Goal: Task Accomplishment & Management: Use online tool/utility

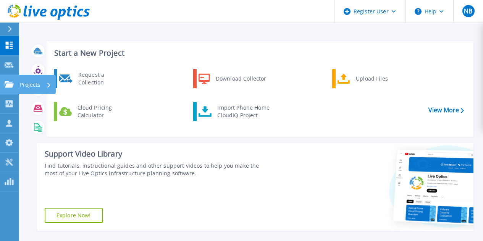
click at [0, 85] on link "Projects Projects" at bounding box center [9, 84] width 19 height 19
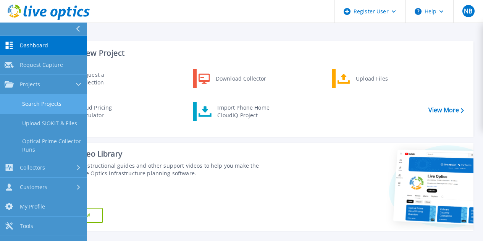
click at [45, 105] on link "Search Projects" at bounding box center [43, 103] width 87 height 19
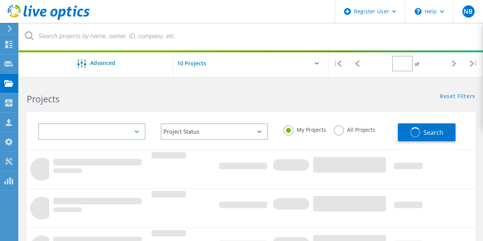
type input "1"
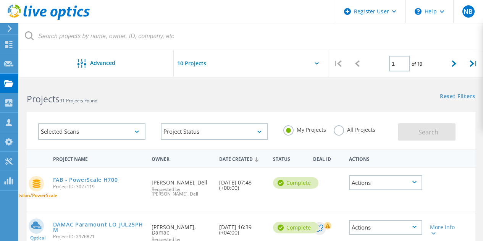
click at [220, 101] on h2 "Projects 91 Projects Found" at bounding box center [135, 99] width 217 height 13
click at [134, 89] on div "Projects 91 Projects Found" at bounding box center [135, 92] width 232 height 20
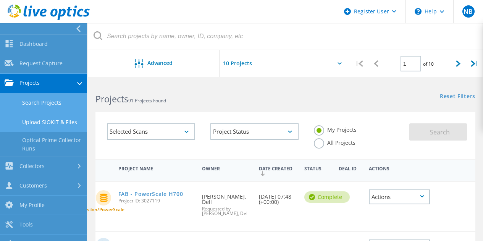
click at [53, 123] on link "Upload SIOKIT & Files" at bounding box center [43, 122] width 87 height 19
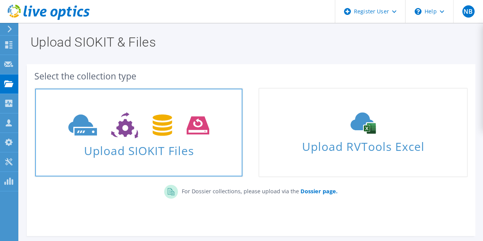
click at [171, 163] on link "Upload SIOKIT Files" at bounding box center [138, 132] width 209 height 89
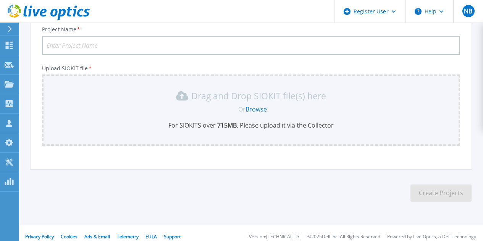
scroll to position [63, 0]
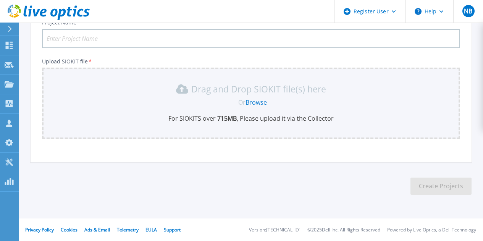
click at [104, 38] on input "Project Name *" at bounding box center [251, 38] width 418 height 19
click at [38, 87] on div "Project Name * Upload SIOKIT file * Drag and Drop SIOKIT file(s) here Or Browse…" at bounding box center [251, 88] width 441 height 150
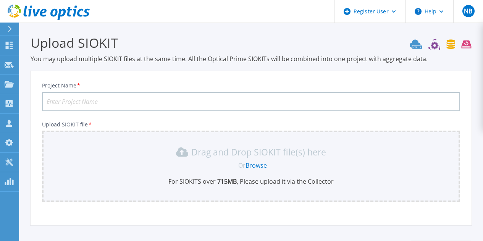
click at [147, 99] on input "Project Name *" at bounding box center [251, 101] width 418 height 19
click at [147, 83] on div "Project Name *" at bounding box center [251, 96] width 418 height 29
click at [256, 165] on link "Browse" at bounding box center [256, 165] width 21 height 8
click at [261, 164] on link "Browse" at bounding box center [256, 165] width 21 height 8
click at [101, 144] on div "Drag and Drop SIOKIT file(s) here Or Browse For SIOKITS over 715 MB , Please up…" at bounding box center [251, 166] width 418 height 71
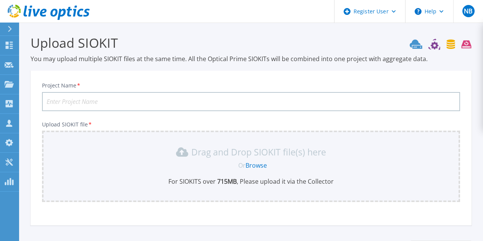
click at [260, 165] on link "Browse" at bounding box center [256, 165] width 21 height 8
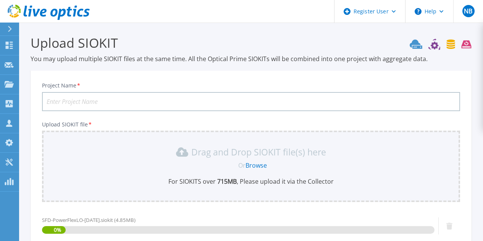
click at [141, 94] on input "Project Name *" at bounding box center [251, 101] width 418 height 19
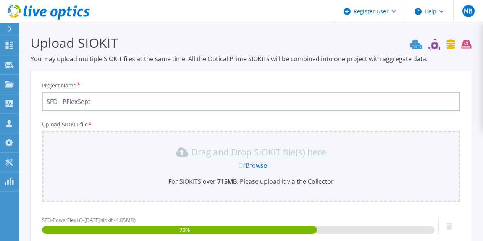
click at [79, 100] on input "SFD - PFlexSept" at bounding box center [251, 101] width 418 height 19
click at [82, 102] on input "SFD - PFlexSept" at bounding box center [251, 101] width 418 height 19
click at [88, 101] on input "SFD - PFlex ept" at bounding box center [251, 101] width 418 height 19
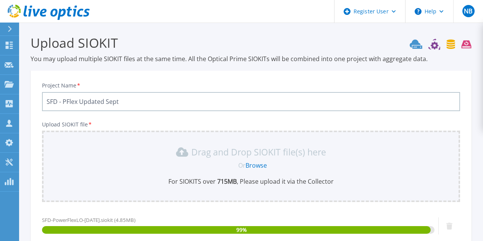
type input "SFD - PFlex Updated Sept"
click at [128, 81] on div "Project Name * SFD - PFlex Updated Sept Upload SIOKIT file * Drag and Drop SIOK…" at bounding box center [251, 169] width 441 height 186
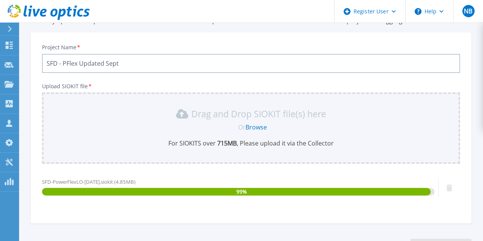
scroll to position [76, 0]
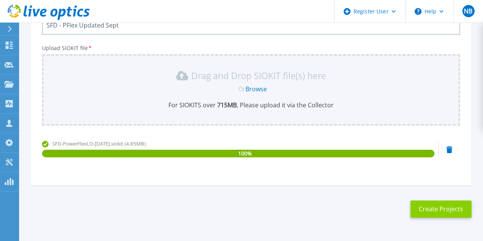
click at [432, 209] on button "Create Projects" at bounding box center [441, 209] width 61 height 17
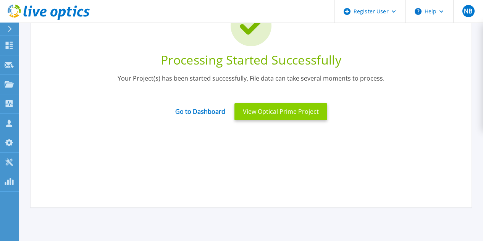
click at [272, 112] on button "View Optical Prime Project" at bounding box center [281, 111] width 93 height 17
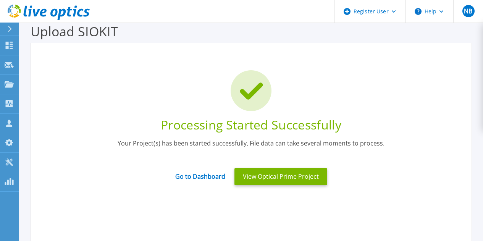
scroll to position [0, 0]
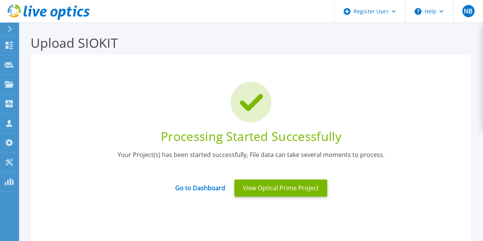
click at [251, 51] on h3 "Upload SIOKIT" at bounding box center [251, 43] width 441 height 18
click at [289, 241] on div "Processing Started Successfully Your Project(s) has been started successfully, …" at bounding box center [251, 169] width 441 height 229
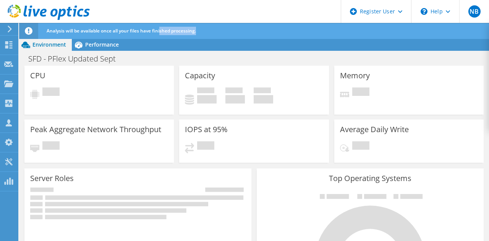
drag, startPoint x: 160, startPoint y: 31, endPoint x: 243, endPoint y: 31, distance: 82.1
click at [242, 31] on div "Analysis will be available once all your files have finished processing." at bounding box center [268, 31] width 447 height 16
click at [243, 31] on div "Analysis will be available once all your files have finished processing." at bounding box center [268, 31] width 447 height 16
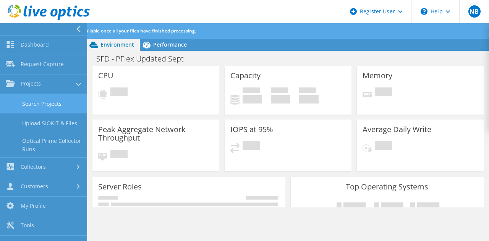
click at [55, 109] on link "Search Projects" at bounding box center [43, 103] width 87 height 19
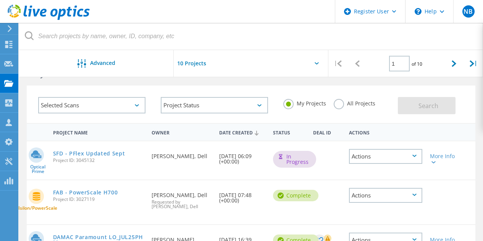
scroll to position [38, 0]
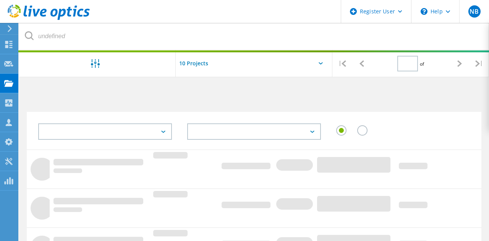
type input "1"
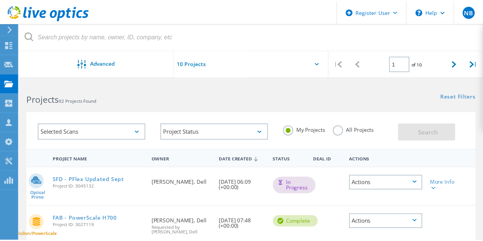
scroll to position [38, 0]
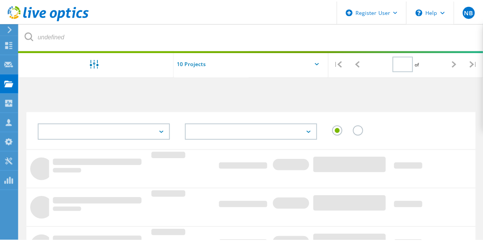
scroll to position [38, 0]
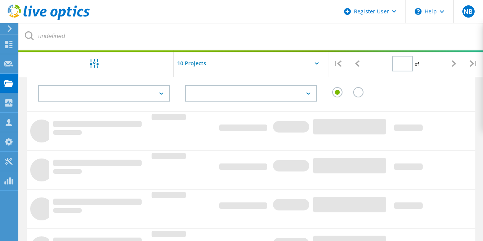
type input "1"
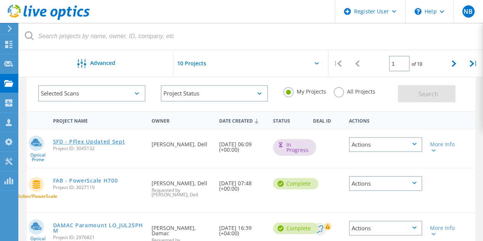
click at [108, 141] on link "SFD - PFlex Updated Sept" at bounding box center [89, 141] width 72 height 5
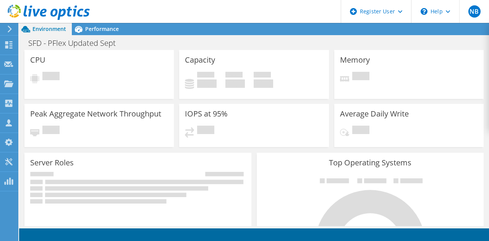
click at [168, 80] on div "CPU Pending" at bounding box center [98, 74] width 149 height 49
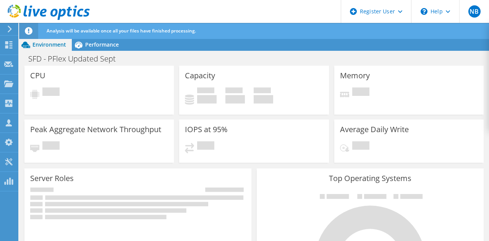
click at [89, 96] on div "Pending" at bounding box center [99, 94] width 138 height 14
click at [132, 33] on span "Analysis will be available once all your files have finished processing." at bounding box center [121, 30] width 149 height 6
click at [164, 31] on span "Analysis will be available once all your files have finished processing." at bounding box center [121, 30] width 149 height 6
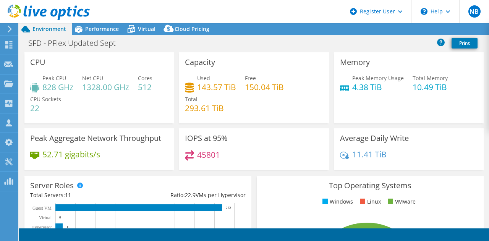
select select "USD"
click at [136, 57] on div "CPU Peak CPU 828 GHz Net CPU 1328.00 GHz Cores 512 CPU Sockets 22" at bounding box center [98, 87] width 149 height 71
click at [346, 86] on div "Peak Memory Usage 4.38 TiB" at bounding box center [372, 82] width 64 height 17
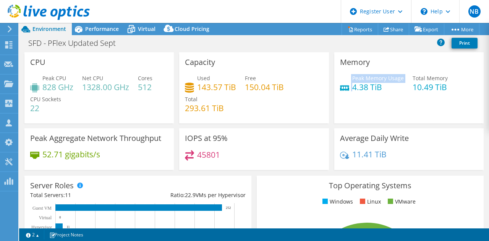
click at [346, 86] on div "Peak Memory Usage 4.38 TiB" at bounding box center [372, 82] width 64 height 17
click at [358, 91] on h4 "4.38 TiB" at bounding box center [378, 87] width 52 height 8
click at [316, 77] on div "Used 143.57 TiB Free 150.04 TiB Total 293.61 TiB" at bounding box center [254, 97] width 138 height 46
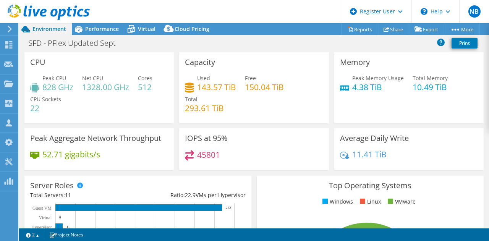
click at [359, 87] on h4 "4.38 TiB" at bounding box center [378, 87] width 52 height 8
click at [359, 86] on h4 "4.38 TiB" at bounding box center [378, 87] width 52 height 8
click at [349, 109] on div "Memory Peak Memory Usage 4.38 TiB Total Memory 10.49 TiB" at bounding box center [408, 87] width 149 height 71
click at [352, 90] on h4 "4.38 TiB" at bounding box center [378, 87] width 52 height 8
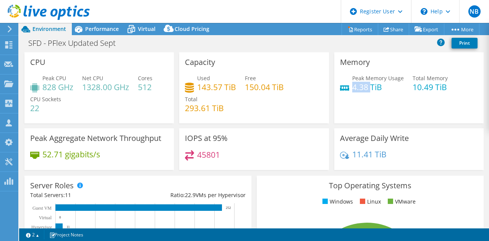
click at [352, 90] on h4 "4.38 TiB" at bounding box center [378, 87] width 52 height 8
click at [341, 113] on div "Memory Peak Memory Usage 4.38 TiB Total Memory 10.49 TiB" at bounding box center [408, 87] width 149 height 71
click at [52, 88] on h4 "828 GHz" at bounding box center [57, 87] width 31 height 8
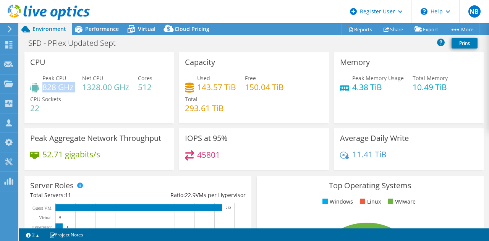
click at [52, 88] on h4 "828 GHz" at bounding box center [57, 87] width 31 height 8
click at [99, 100] on div "Peak CPU 828 GHz Net CPU 1328.00 GHz Cores 512 CPU Sockets 22" at bounding box center [99, 97] width 138 height 46
click at [113, 91] on h4 "1328.00 GHz" at bounding box center [105, 87] width 47 height 8
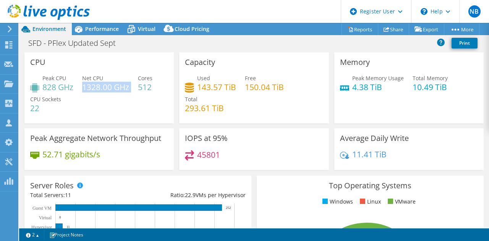
click at [110, 89] on h4 "1328.00 GHz" at bounding box center [105, 87] width 47 height 8
click at [110, 83] on h4 "1328.00 GHz" at bounding box center [105, 87] width 47 height 8
click at [102, 80] on span "Net CPU" at bounding box center [92, 77] width 21 height 7
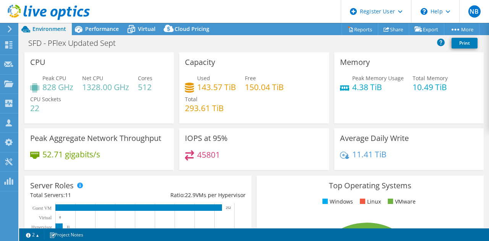
click at [101, 90] on h4 "1328.00 GHz" at bounding box center [105, 87] width 47 height 8
click at [110, 58] on div "CPU Peak CPU 828 GHz Net CPU 1328.00 GHz Cores 512 CPU Sockets 22" at bounding box center [98, 87] width 149 height 71
click at [97, 26] on span "Performance" at bounding box center [102, 28] width 34 height 7
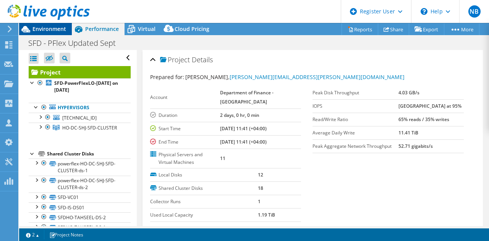
click at [31, 29] on icon at bounding box center [25, 29] width 13 height 13
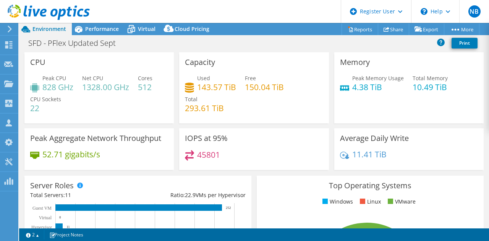
click at [77, 65] on div "CPU Peak CPU 828 GHz Net CPU 1328.00 GHz Cores 512 CPU Sockets 22" at bounding box center [98, 87] width 149 height 71
click at [93, 87] on h4 "1328.00 GHz" at bounding box center [105, 87] width 47 height 8
click at [99, 105] on div "Peak CPU 828 GHz Net CPU 1328.00 GHz Cores 512 CPU Sockets 22" at bounding box center [99, 97] width 138 height 46
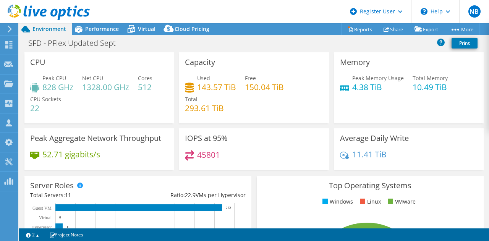
click at [174, 125] on div "CPU Peak CPU 828 GHz Net CPU 1328.00 GHz Cores 512 CPU Sockets 22" at bounding box center [99, 90] width 155 height 76
click at [95, 29] on span "Performance" at bounding box center [102, 28] width 34 height 7
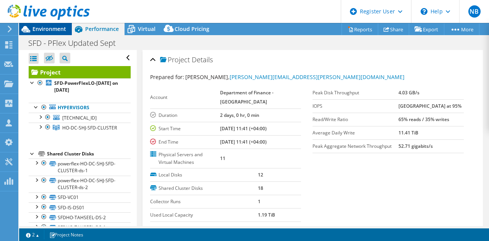
click at [44, 28] on span "Environment" at bounding box center [49, 28] width 34 height 7
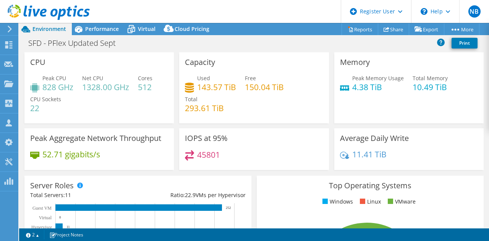
click at [221, 57] on div "Capacity Used 143.57 TiB Free 150.04 TiB Total 293.61 TiB" at bounding box center [253, 87] width 149 height 71
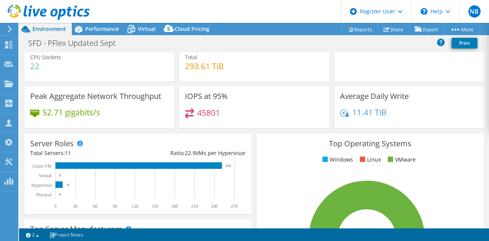
scroll to position [76, 0]
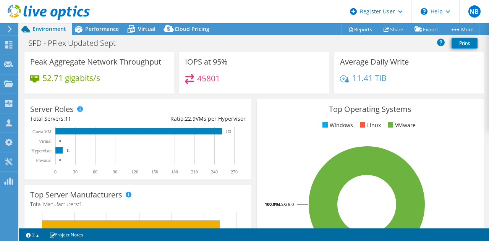
click at [122, 114] on div "Server Roles Physical Servers represent bare metal servers that were targets of…" at bounding box center [137, 139] width 227 height 80
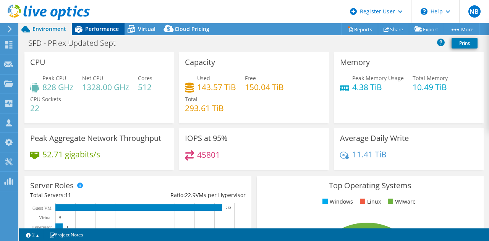
click at [96, 25] on div "Performance" at bounding box center [98, 29] width 53 height 12
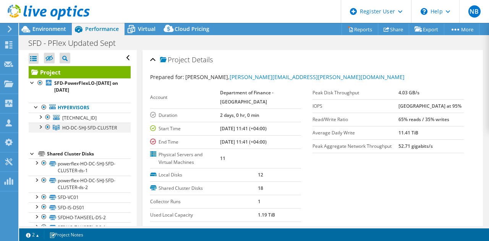
click at [40, 128] on div at bounding box center [40, 127] width 8 height 8
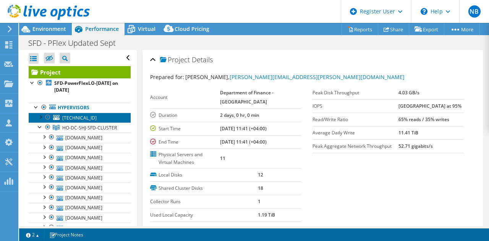
click at [81, 116] on span "192.168.208.40" at bounding box center [79, 118] width 34 height 6
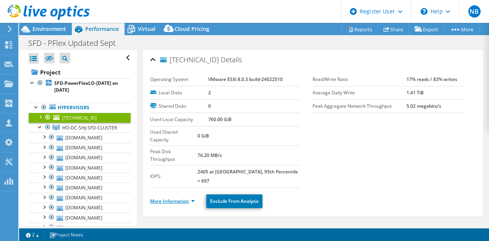
click at [184, 198] on link "More Information" at bounding box center [172, 201] width 45 height 6
click at [314, 133] on section "Operating System VMware ESXi 8.0.3 build-24022510 Local Disks 2 Shared Disks 0 …" at bounding box center [312, 130] width 325 height 115
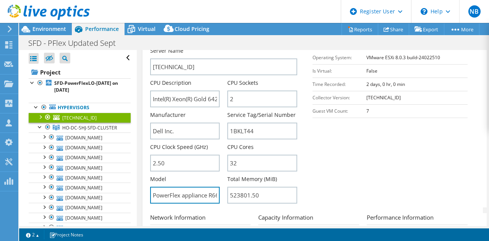
scroll to position [0, 13]
drag, startPoint x: 189, startPoint y: 172, endPoint x: 241, endPoint y: 173, distance: 52.3
click at [241, 47] on div "Server Name 192.168.208.40 CPU Description Intel(R) Xeon(R) Gold 6426Y 2.50 GHz…" at bounding box center [227, 47] width 155 height 0
click at [345, 160] on section "Server Information Server Name 192.168.208.40 CPU Description Intel(R) Xeon(R) …" at bounding box center [314, 118] width 329 height 178
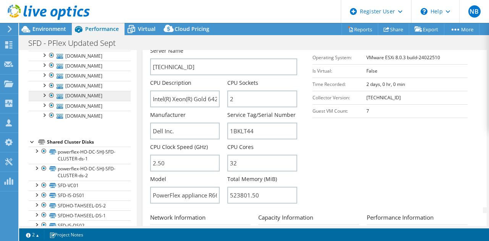
scroll to position [115, 0]
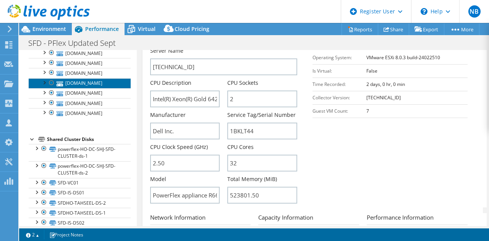
click at [97, 88] on link "ho-dc-shj-sfd-esxi01.financedpt.shjgov.ae" at bounding box center [80, 83] width 102 height 10
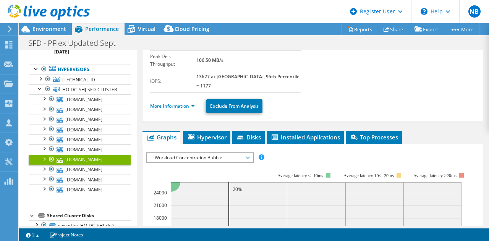
scroll to position [37, 0]
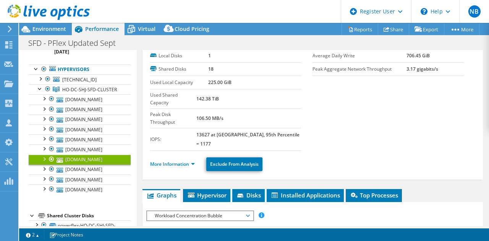
click at [183, 155] on ul "More Information Exclude From Analysis" at bounding box center [312, 163] width 325 height 16
click at [179, 161] on link "More Information" at bounding box center [172, 164] width 45 height 6
click at [341, 106] on section "Operating System VMware ESXi 8.0.3 build-24022510 Local Disks 1 Shared Disks 18…" at bounding box center [312, 93] width 325 height 115
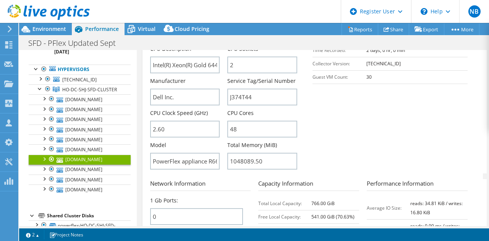
scroll to position [228, 0]
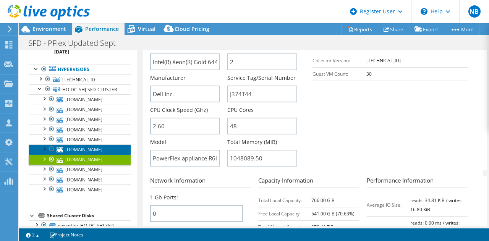
click at [87, 154] on link "ho-dc-shj-sfd-esxi06.financedpt.shjgov.ae" at bounding box center [80, 149] width 102 height 10
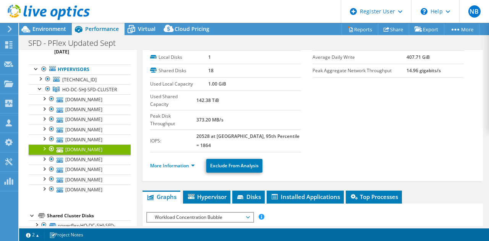
scroll to position [0, 0]
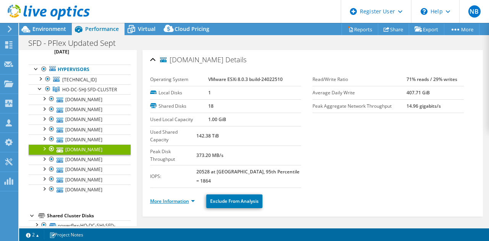
click at [171, 198] on link "More Information" at bounding box center [172, 201] width 45 height 6
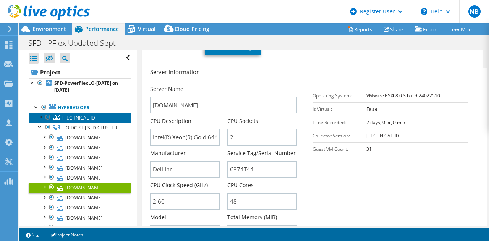
click at [75, 118] on span "192.168.208.40" at bounding box center [79, 118] width 34 height 6
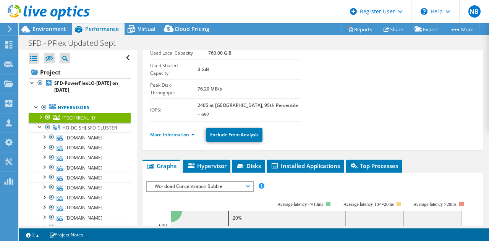
scroll to position [32, 0]
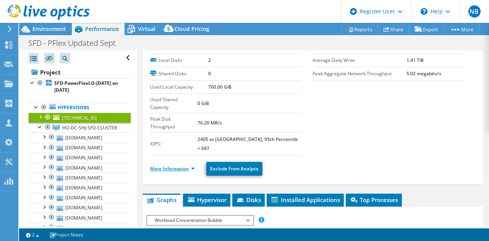
click at [173, 165] on link "More Information" at bounding box center [172, 168] width 45 height 6
click at [333, 96] on section "Operating System VMware ESXi 8.0.3 build-24022510 Local Disks 2 Shared Disks 0 …" at bounding box center [312, 97] width 325 height 115
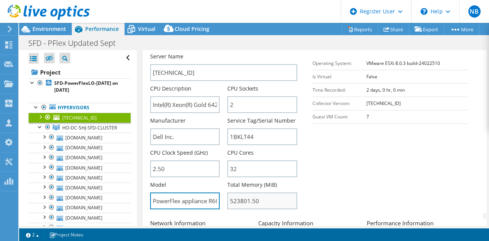
scroll to position [0, 13]
drag, startPoint x: 173, startPoint y: 180, endPoint x: 255, endPoint y: 180, distance: 81.7
click at [253, 53] on div "Server Name 192.168.208.40 CPU Description Intel(R) Xeon(R) Gold 6426Y 2.50 GHz…" at bounding box center [227, 53] width 155 height 0
click at [341, 163] on section "Server Information Server Name 192.168.208.40 CPU Description Intel(R) Xeon(R) …" at bounding box center [314, 124] width 329 height 178
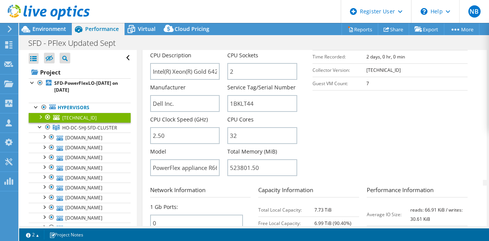
scroll to position [147, 0]
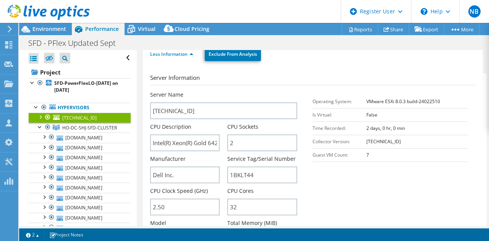
click at [336, 162] on section "Server Information Server Name 192.168.208.40 CPU Description Intel(R) Xeon(R) …" at bounding box center [314, 162] width 329 height 178
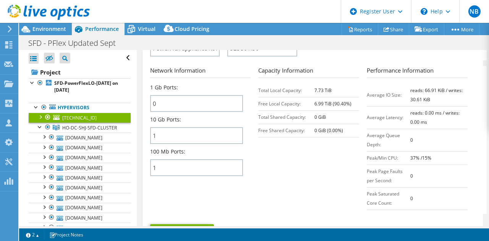
scroll to position [414, 0]
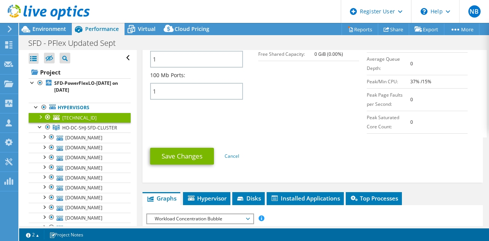
click at [49, 116] on div at bounding box center [48, 117] width 8 height 9
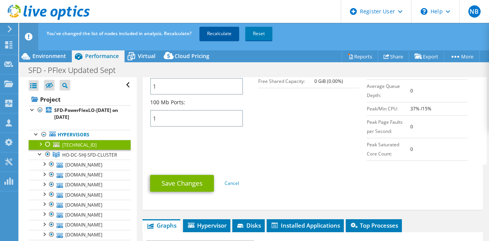
click at [203, 35] on link "Recalculate" at bounding box center [219, 34] width 40 height 14
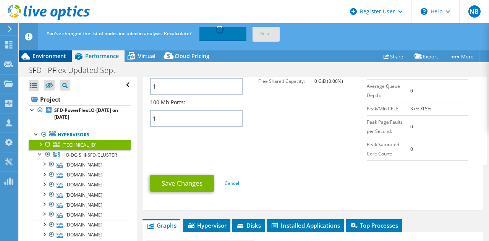
click at [54, 58] on span "Environment" at bounding box center [49, 55] width 34 height 7
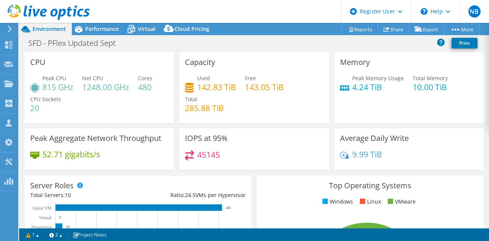
scroll to position [410, 0]
click at [53, 89] on h4 "815 GHz" at bounding box center [57, 87] width 31 height 8
click at [66, 89] on h4 "815 GHz" at bounding box center [57, 87] width 31 height 8
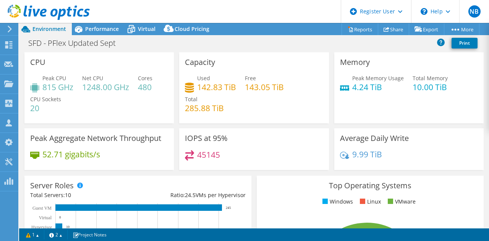
click at [294, 159] on div "45145" at bounding box center [254, 158] width 138 height 16
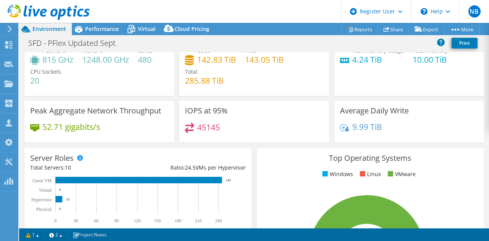
scroll to position [0, 0]
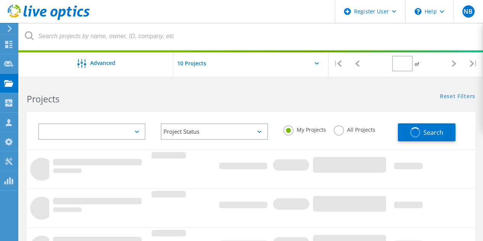
type input "1"
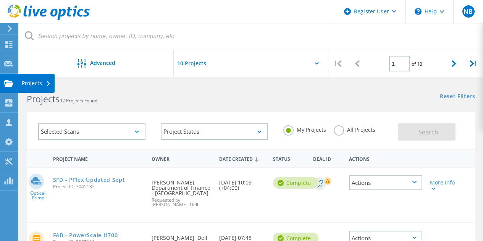
click at [11, 87] on icon at bounding box center [8, 83] width 9 height 7
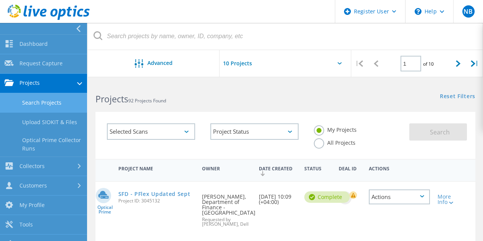
click at [166, 100] on span "92 Projects Found" at bounding box center [147, 100] width 38 height 6
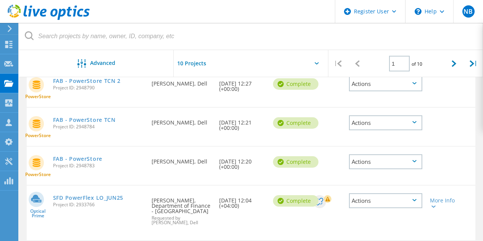
scroll to position [382, 0]
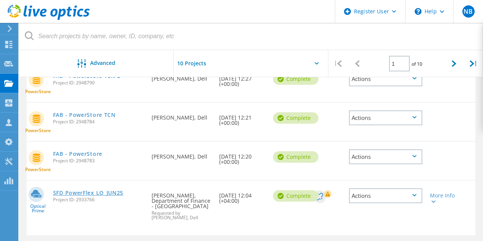
click at [82, 190] on link "SFD PowerFlex LO_JUN25" at bounding box center [88, 192] width 70 height 5
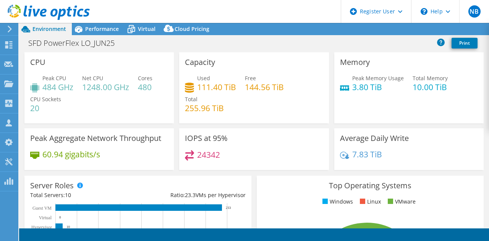
select select "Singapore"
select select "USD"
click at [236, 64] on div "Capacity Used 111.40 TiB Free 144.56 TiB Total 255.96 TiB" at bounding box center [253, 87] width 149 height 71
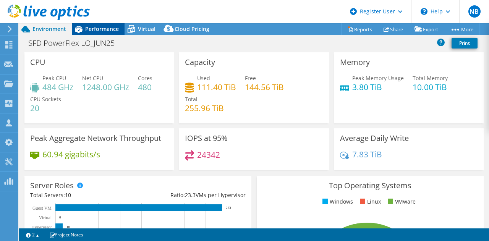
click at [101, 29] on span "Performance" at bounding box center [102, 28] width 34 height 7
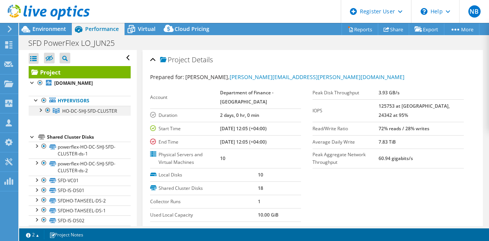
click at [39, 113] on div at bounding box center [40, 110] width 8 height 8
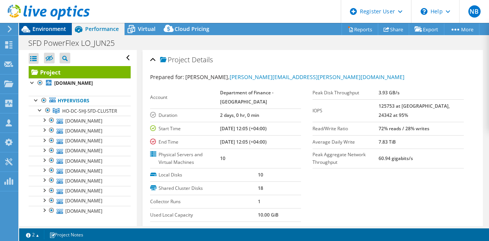
click at [51, 33] on div "Environment" at bounding box center [45, 29] width 53 height 12
